Goal: Information Seeking & Learning: Learn about a topic

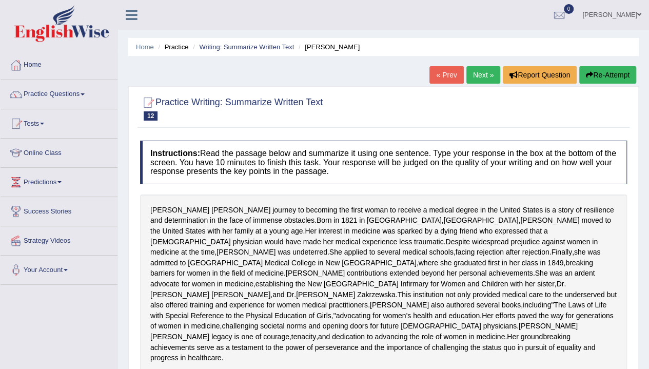
click at [481, 83] on link "Next »" at bounding box center [483, 74] width 34 height 17
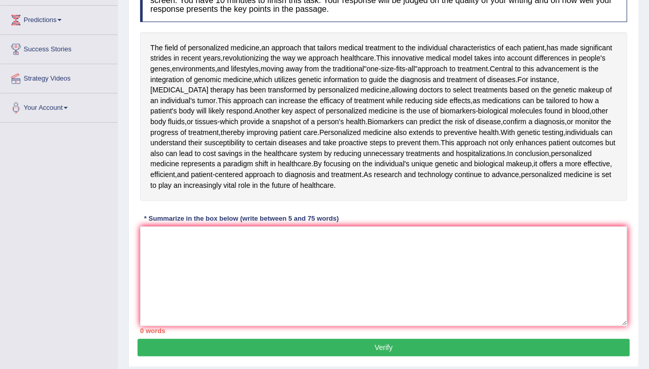
scroll to position [163, 0]
click at [261, 266] on textarea at bounding box center [383, 276] width 487 height 100
click at [248, 332] on div "0 words" at bounding box center [383, 330] width 487 height 10
click at [225, 345] on button "Verify" at bounding box center [384, 346] width 492 height 17
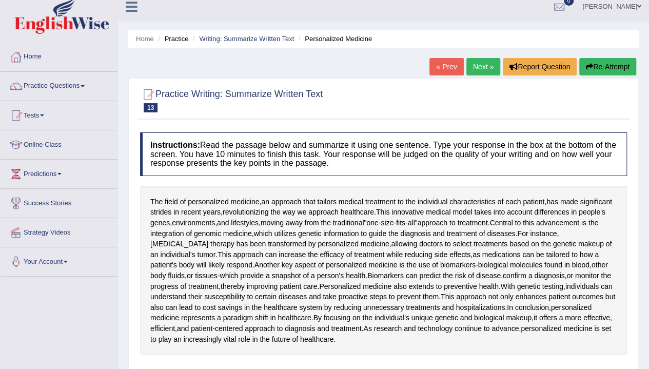
scroll to position [0, 0]
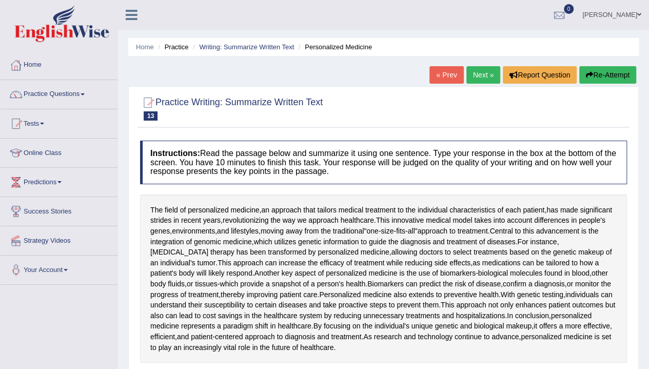
click at [482, 72] on link "Next »" at bounding box center [483, 74] width 34 height 17
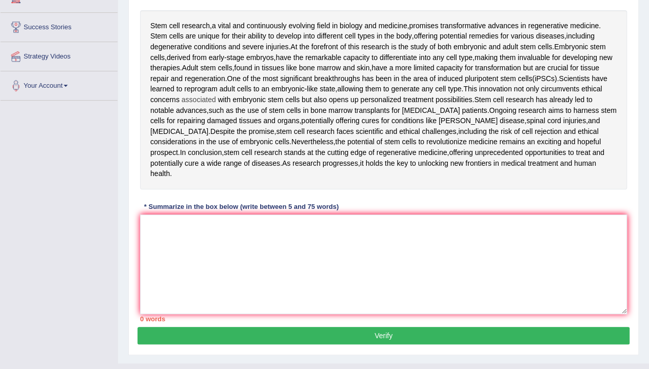
scroll to position [185, 0]
